Goal: Information Seeking & Learning: Learn about a topic

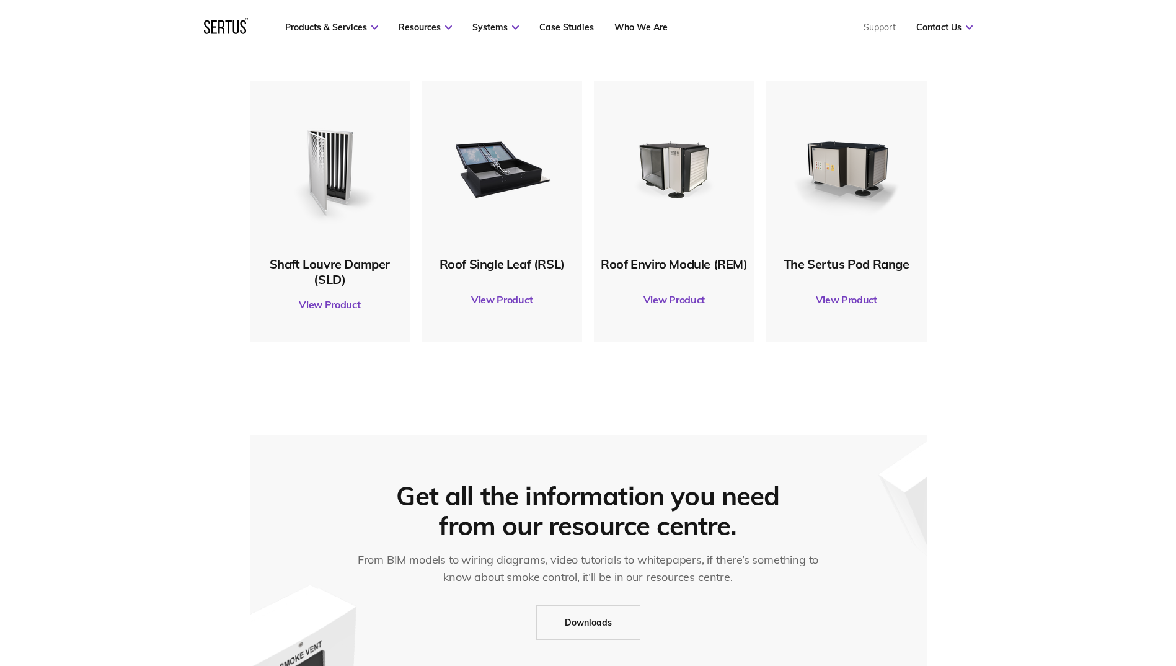
scroll to position [620, 0]
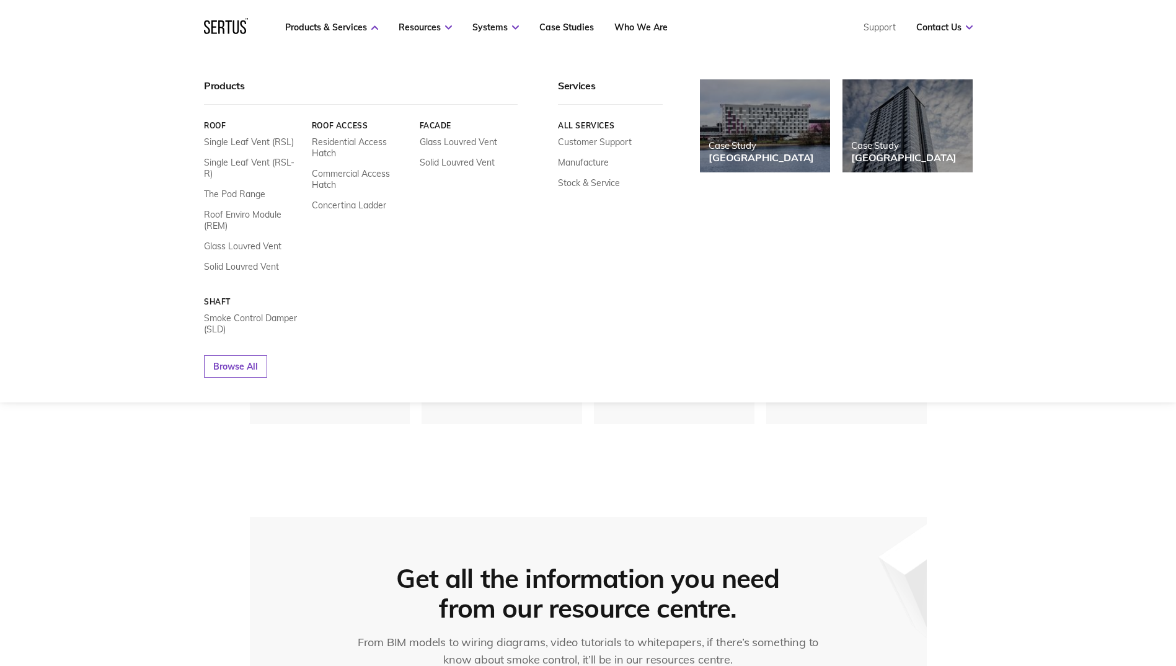
click at [338, 22] on link "Products & Services" at bounding box center [331, 27] width 93 height 11
click at [233, 28] on div at bounding box center [226, 27] width 44 height 19
click at [231, 79] on div "Products Roof Single Leaf Vent (RSL) Single Leaf Vent (RSL-R) The Pod Range Roo…" at bounding box center [588, 229] width 1176 height 348
click at [344, 35] on nav "Products & Services Resources Systems Case Studies Who We Are Support Contact U…" at bounding box center [588, 27] width 769 height 55
click at [358, 30] on link "Products & Services" at bounding box center [331, 27] width 93 height 11
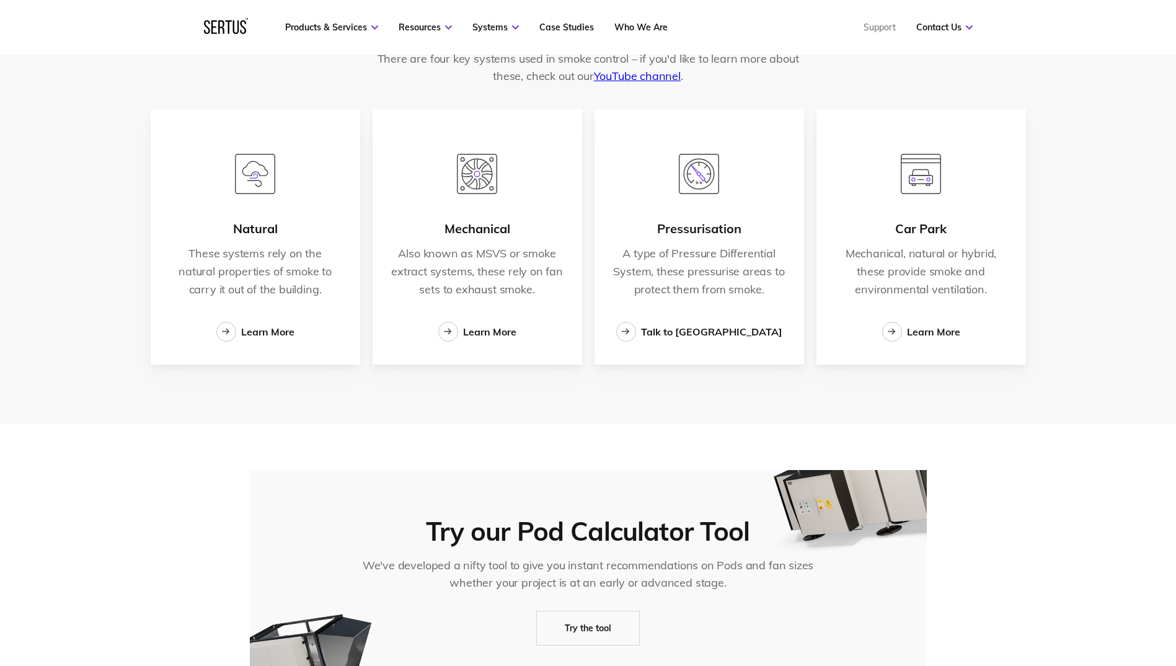
scroll to position [2108, 0]
click at [455, 324] on div at bounding box center [448, 331] width 20 height 20
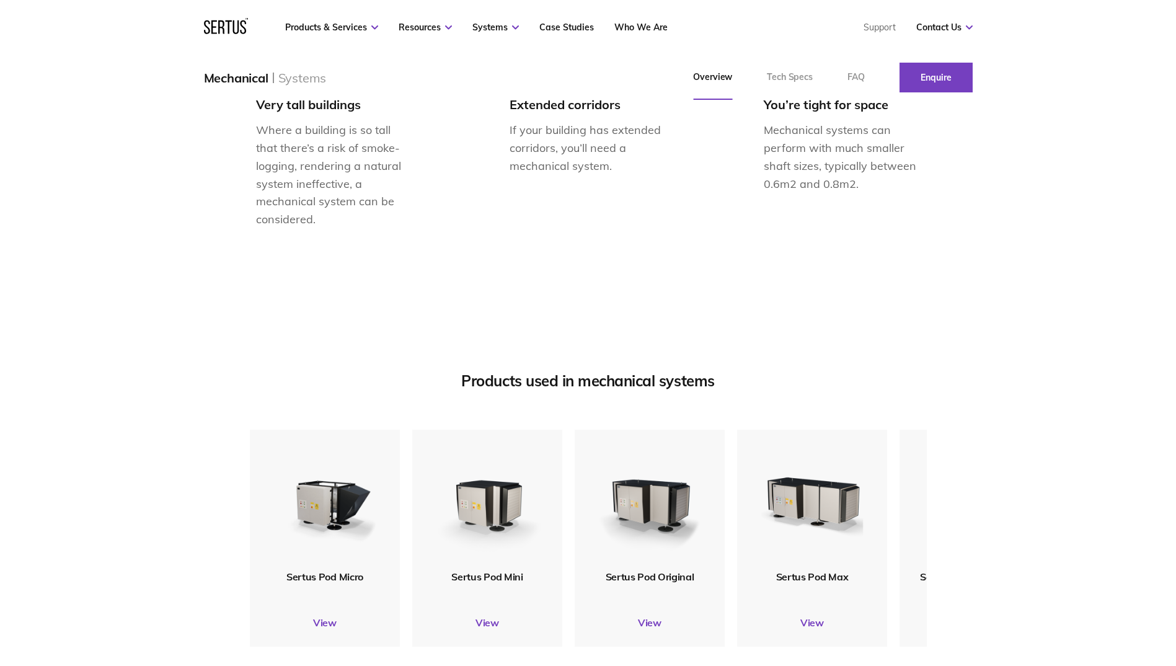
scroll to position [1364, 0]
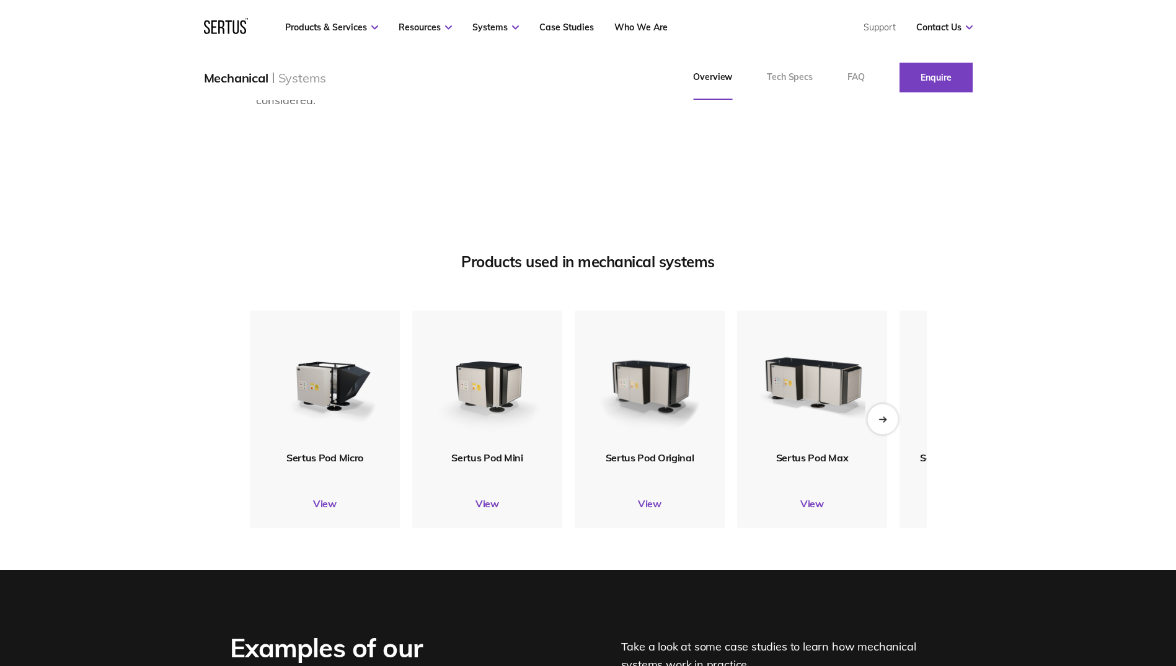
click at [890, 434] on div "Next slide" at bounding box center [883, 419] width 30 height 30
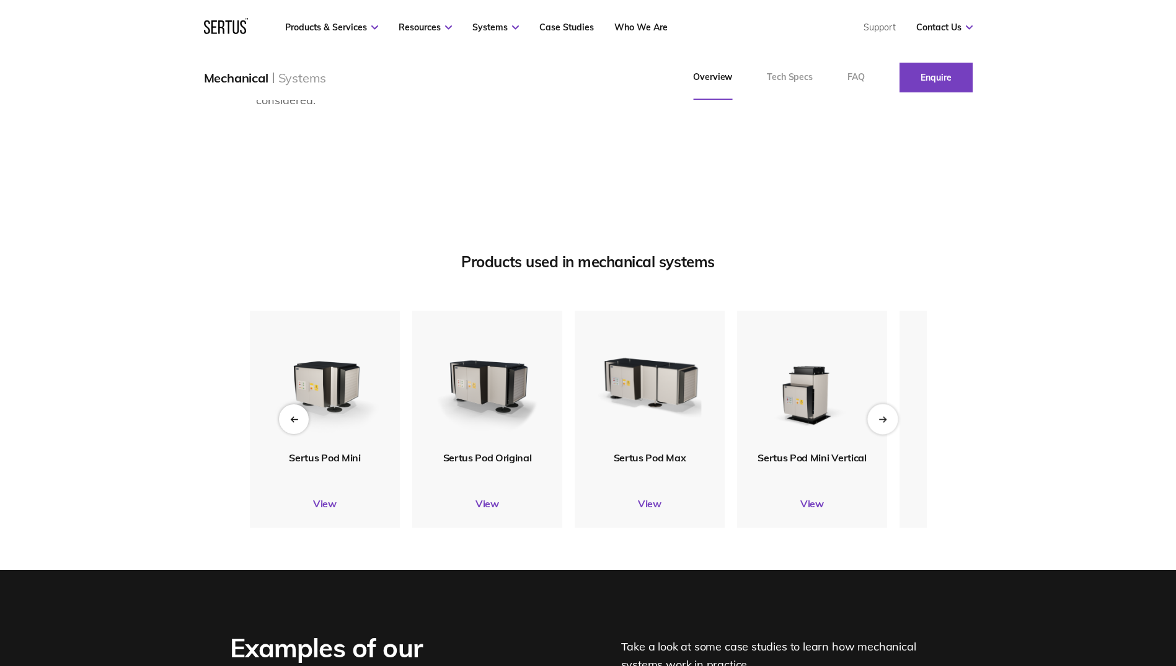
click at [886, 434] on div "Next slide" at bounding box center [883, 419] width 30 height 30
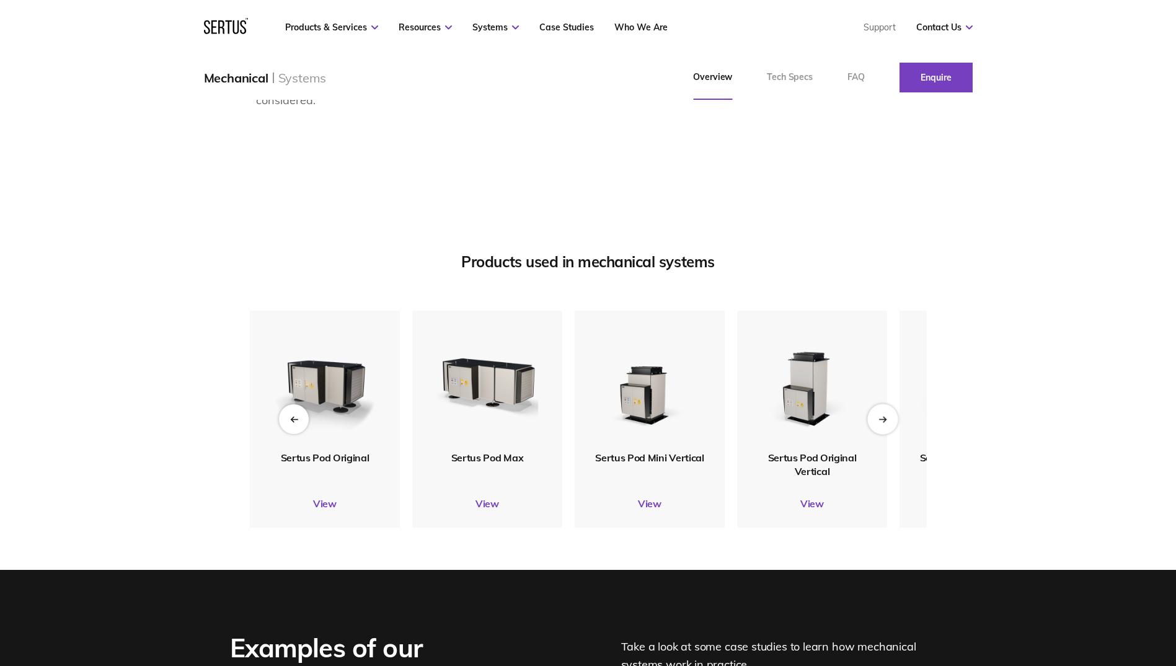
click at [886, 434] on div "Next slide" at bounding box center [883, 419] width 30 height 30
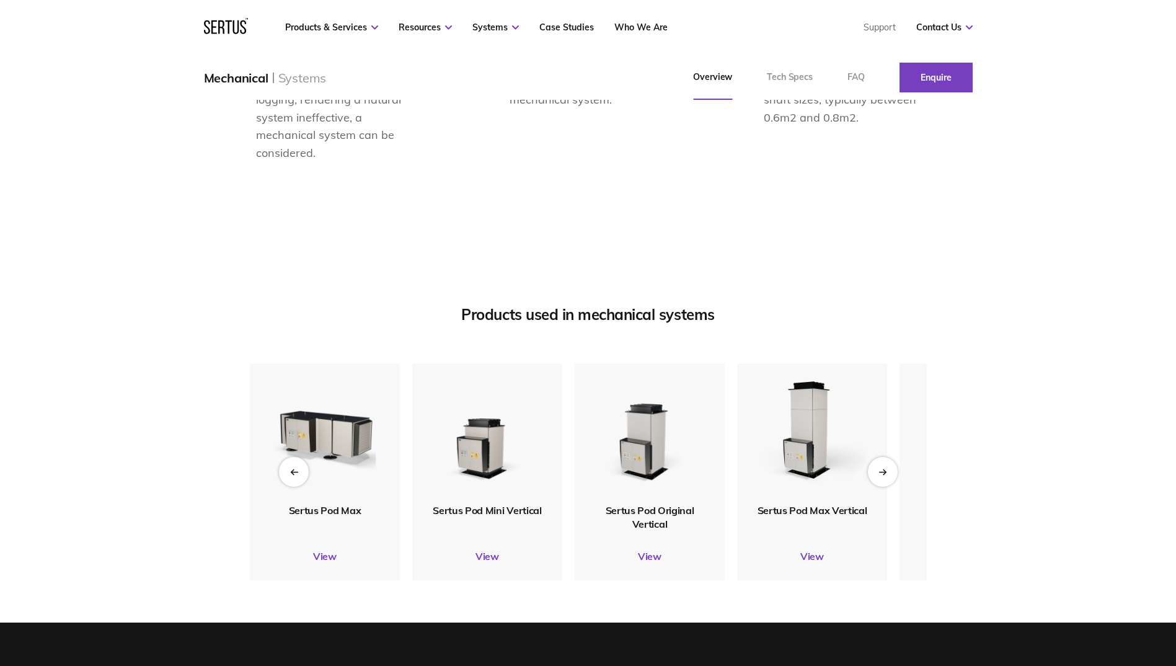
scroll to position [1240, 0]
